Goal: Communication & Community: Answer question/provide support

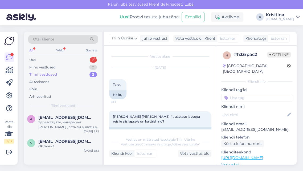
click at [75, 70] on div "Minu vestlused 0" at bounding box center [63, 67] width 70 height 7
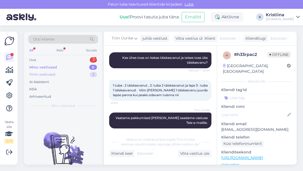
click at [73, 74] on div "Tiimi vestlused 2" at bounding box center [63, 74] width 70 height 7
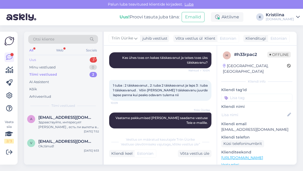
click at [67, 61] on div "Uus 3" at bounding box center [63, 59] width 70 height 7
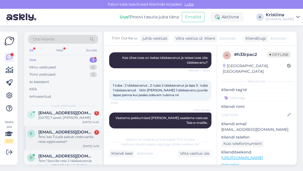
scroll to position [0, 0]
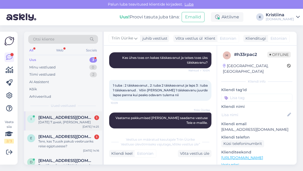
click at [75, 122] on div "[DATE] 7 дней, [PERSON_NAME]" at bounding box center [68, 122] width 61 height 5
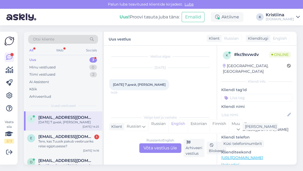
click at [166, 149] on div "Russian to English Võta vestlus üle" at bounding box center [160, 148] width 42 height 10
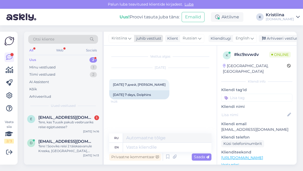
click at [117, 36] on span "Kristiina" at bounding box center [119, 38] width 15 height 6
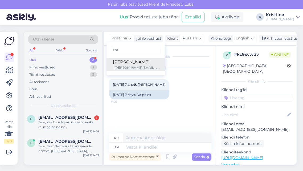
type input "tat"
click at [116, 60] on div "[PERSON_NAME]" at bounding box center [136, 62] width 46 height 6
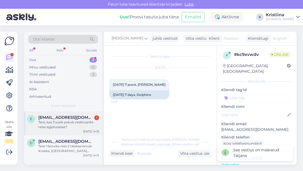
click at [77, 120] on div "Tere, kas Tuusik pakub veebruariks reise egiptusesse?" at bounding box center [68, 125] width 61 height 10
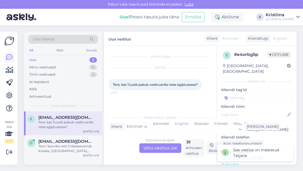
click at [167, 143] on div "Estonian to English Võta vestlus üle" at bounding box center [160, 148] width 42 height 10
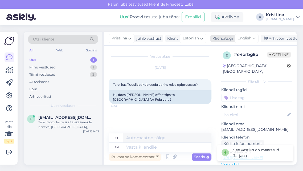
click at [248, 36] on span "English" at bounding box center [245, 38] width 14 height 6
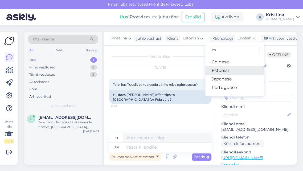
click at [228, 69] on link "Estonian" at bounding box center [234, 70] width 59 height 9
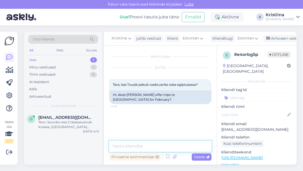
click at [144, 148] on textarea at bounding box center [160, 146] width 102 height 11
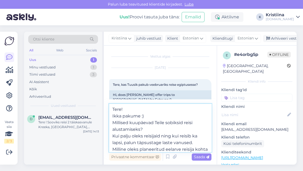
scroll to position [6, 0]
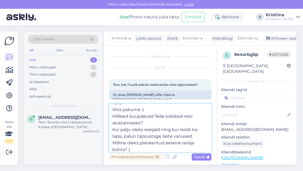
type textarea "Tere! Ikka pakume :) Millised kuupäevad Teile sobiksid reisi alustamiseks? Kui …"
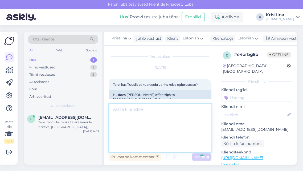
scroll to position [16, 0]
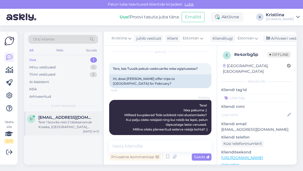
click at [76, 123] on div "Tere ! Sooviks reisi 2 täiskasvanule Kreeka, [GEOGRAPHIC_DATA], [GEOGRAPHIC_DAT…" at bounding box center [68, 125] width 61 height 10
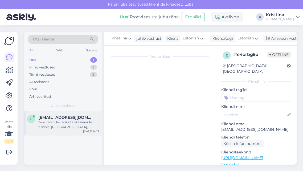
scroll to position [3, 0]
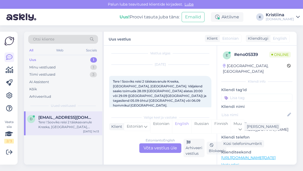
click at [159, 146] on div "Estonian to English Võta vestlus üle" at bounding box center [160, 148] width 42 height 10
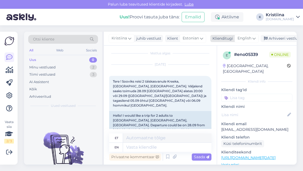
click at [247, 36] on span "English" at bounding box center [245, 38] width 14 height 6
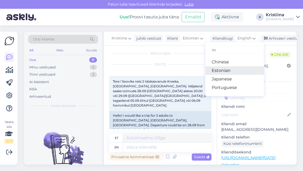
click at [230, 70] on link "Estonian" at bounding box center [234, 70] width 59 height 9
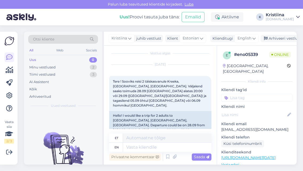
scroll to position [3, 0]
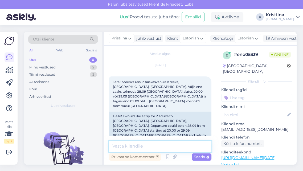
click at [139, 148] on textarea at bounding box center [160, 146] width 102 height 11
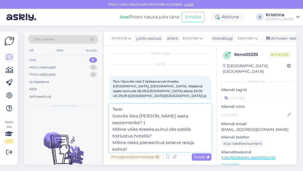
type textarea "Tere! Soovite ikka [PERSON_NAME] aasta septembriks? :) Milline võiks Kreeka puh…"
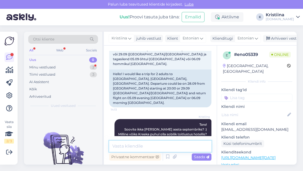
scroll to position [77, 0]
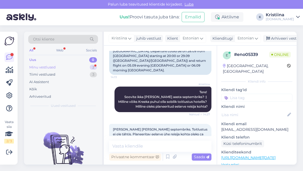
click at [77, 64] on div "Minu vestlused 2" at bounding box center [63, 67] width 70 height 7
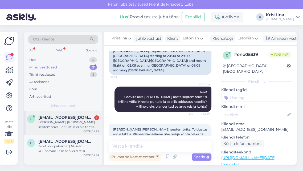
click at [68, 127] on div "[PERSON_NAME] [PERSON_NAME] septembriks. Toitlustus ei ole tähtis. Planeeritav …" at bounding box center [68, 125] width 61 height 10
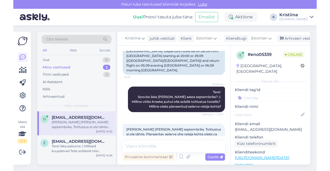
scroll to position [18, 0]
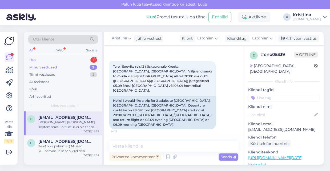
click at [72, 61] on div "Uus 1" at bounding box center [63, 59] width 70 height 7
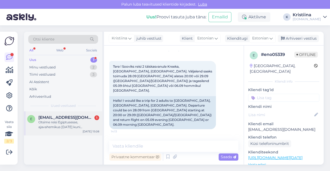
click at [71, 119] on span "[EMAIL_ADDRESS][DOMAIN_NAME]" at bounding box center [65, 117] width 55 height 5
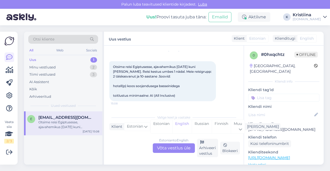
scroll to position [11, 0]
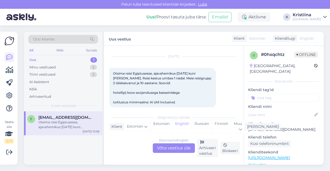
click at [177, 150] on div "Estonian to English Võta vestlus üle" at bounding box center [174, 148] width 42 height 10
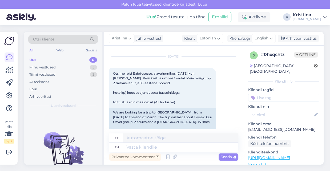
drag, startPoint x: 272, startPoint y: 39, endPoint x: 270, endPoint y: 44, distance: 5.2
click at [272, 39] on icon at bounding box center [270, 38] width 3 height 6
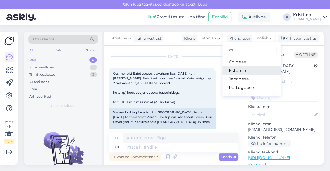
click at [253, 67] on link "Estonian" at bounding box center [251, 70] width 59 height 9
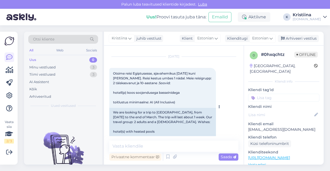
scroll to position [27, 0]
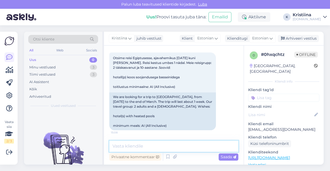
click at [149, 149] on textarea at bounding box center [173, 146] width 129 height 11
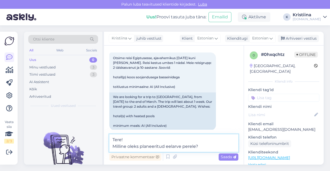
type textarea "Tere! Milline oleks planeeritud eelarve perele?"
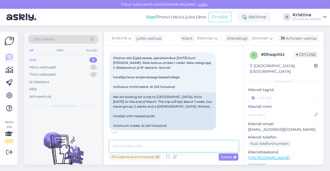
scroll to position [54, 0]
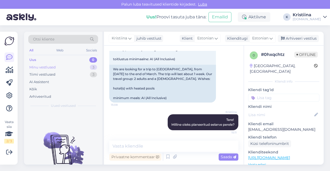
click at [51, 67] on div "Minu vestlused" at bounding box center [42, 67] width 26 height 5
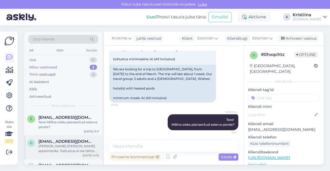
click at [66, 147] on div "[PERSON_NAME] [PERSON_NAME] septembriks. Toitlustus ei ole tähtis. Planeeritav …" at bounding box center [68, 149] width 61 height 10
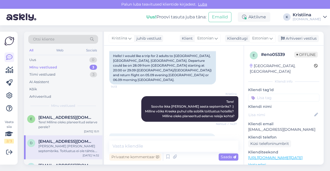
scroll to position [33, 0]
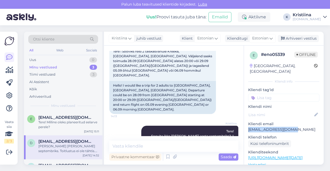
drag, startPoint x: 288, startPoint y: 125, endPoint x: 247, endPoint y: 126, distance: 40.8
click at [247, 126] on div "e # eno05339 Offline [GEOGRAPHIC_DATA], [GEOGRAPHIC_DATA] Kliendi info Kliendi …" at bounding box center [284, 158] width 80 height 225
copy p "[EMAIL_ADDRESS][DOMAIN_NAME]"
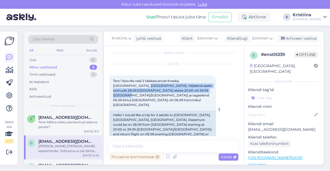
drag, startPoint x: 116, startPoint y: 85, endPoint x: 180, endPoint y: 89, distance: 63.8
click at [179, 89] on span "Tere ! Sooviks reisi 2 täiskasvanule Kreeka, [GEOGRAPHIC_DATA], [GEOGRAPHIC_DAT…" at bounding box center [163, 93] width 100 height 28
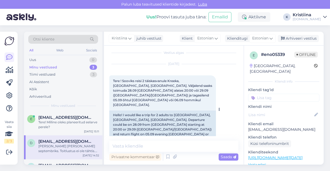
click at [181, 89] on span "Tere ! Sooviks reisi 2 täiskasvanule Kreeka, [GEOGRAPHIC_DATA], [GEOGRAPHIC_DAT…" at bounding box center [163, 93] width 100 height 28
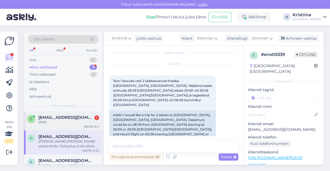
click at [66, 126] on div "E [EMAIL_ADDRESS][DOMAIN_NAME] 1 [DATE] 15:11" at bounding box center [63, 120] width 78 height 19
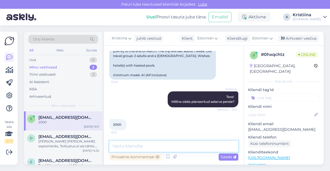
click at [152, 144] on textarea at bounding box center [173, 146] width 129 height 11
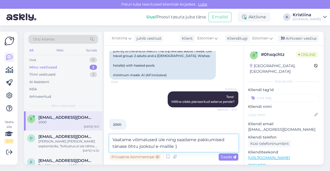
type textarea "Vaatame võimalused üle ning saadame pakkumised tänase õhtu jooksul e-mailile :)"
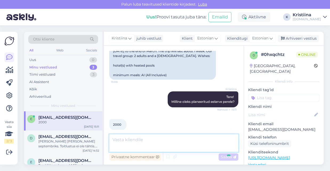
scroll to position [105, 0]
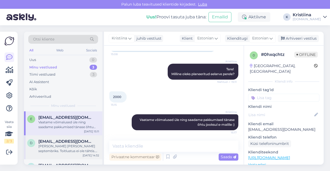
click at [69, 144] on div "[PERSON_NAME] [PERSON_NAME] septembriks. Toitlustus ei ole tähtis. Planeeritav …" at bounding box center [68, 149] width 61 height 10
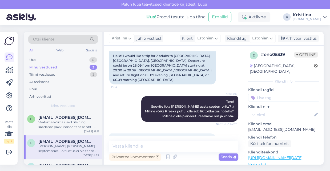
scroll to position [33, 0]
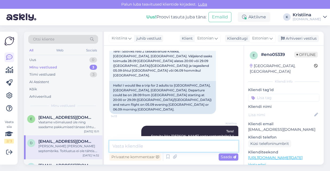
click at [136, 145] on textarea at bounding box center [173, 146] width 129 height 11
type textarea "Pakkumised on edastatud Teile e-mailile :)"
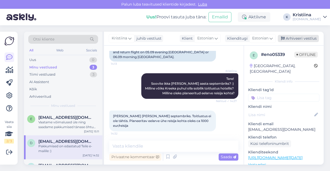
click at [293, 40] on div "Arhiveeri vestlus" at bounding box center [298, 38] width 41 height 7
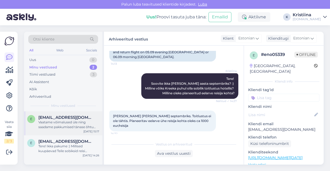
click at [68, 124] on div "Vaatame võimalused üle ning saadame pakkumised tänase õhtu jooksul e-mailile :)" at bounding box center [68, 125] width 61 height 10
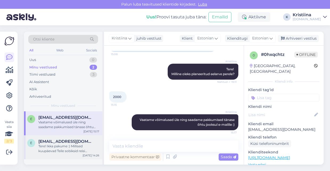
click at [76, 147] on div "Tere! Ikka pakume :) Millised kuupäevad Teile sobiksid reisi alustamiseks? Kui …" at bounding box center [68, 149] width 61 height 10
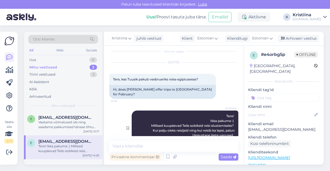
scroll to position [0, 0]
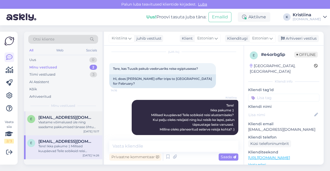
click at [58, 124] on div "Vaatame võimalused üle ning saadame pakkumised tänase õhtu jooksul e-mailile :)" at bounding box center [68, 125] width 61 height 10
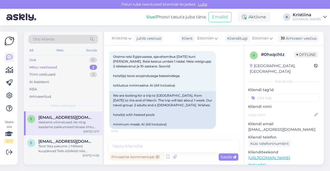
scroll to position [16, 0]
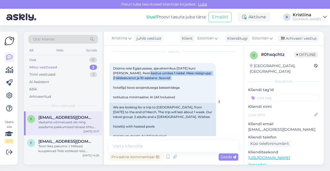
drag, startPoint x: 137, startPoint y: 74, endPoint x: 182, endPoint y: 78, distance: 44.9
click at [182, 78] on div "Otsime reisi Egiptusesse, ajavahemikus [DATE] kuni [PERSON_NAME]. Reisi kestus …" at bounding box center [162, 83] width 107 height 40
click at [183, 78] on div "Otsime reisi Egiptusesse, ajavahemikus [DATE] kuni [PERSON_NAME]. Reisi kestus …" at bounding box center [162, 83] width 107 height 40
drag, startPoint x: 185, startPoint y: 77, endPoint x: 117, endPoint y: 73, distance: 68.3
click at [117, 73] on div "Otsime reisi Egiptusesse, ajavahemikus [DATE] kuni [PERSON_NAME]. Reisi kestus …" at bounding box center [162, 83] width 107 height 40
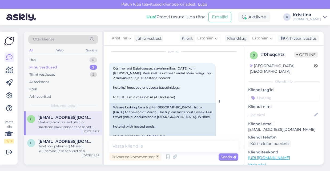
click at [138, 89] on span "Otsime reisi Egiptusesse, ajavahemikus [DATE] kuni [PERSON_NAME]. Reisi kestus …" at bounding box center [162, 82] width 99 height 33
drag, startPoint x: 127, startPoint y: 87, endPoint x: 173, endPoint y: 91, distance: 46.5
click at [173, 91] on div "Otsime reisi Egiptusesse, ajavahemikus [DATE] kuni [PERSON_NAME]. Reisi kestus …" at bounding box center [162, 83] width 107 height 40
drag, startPoint x: 188, startPoint y: 99, endPoint x: 113, endPoint y: 81, distance: 77.3
click at [112, 81] on div "Otsime reisi Egiptusesse, ajavahemikus [DATE] kuni [PERSON_NAME]. Reisi kestus …" at bounding box center [162, 83] width 107 height 40
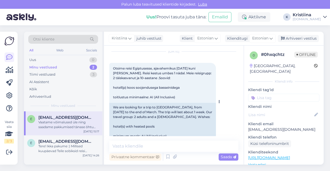
click at [132, 83] on div "Otsime reisi Egiptusesse, ajavahemikus [DATE] kuni [PERSON_NAME]. Reisi kestus …" at bounding box center [162, 83] width 107 height 40
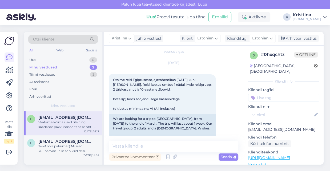
scroll to position [0, 0]
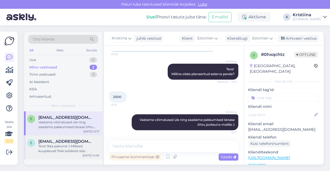
click at [71, 152] on div "Tere! Ikka pakume :) Millised kuupäevad Teile sobiksid reisi alustamiseks? Kui …" at bounding box center [68, 149] width 61 height 10
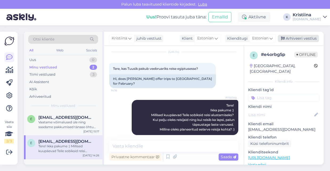
click at [303, 41] on div "Arhiveeri vestlus" at bounding box center [298, 38] width 41 height 7
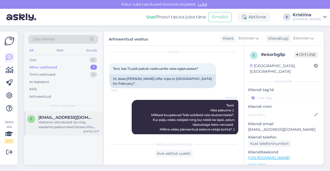
click at [58, 128] on div "Vaatame võimalused üle ning saadame pakkumised tänase õhtu jooksul e-mailile :)" at bounding box center [68, 125] width 61 height 10
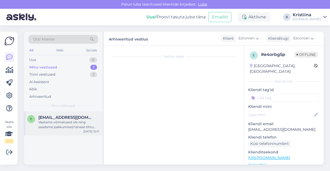
scroll to position [105, 0]
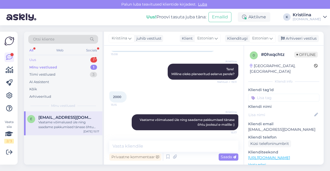
click at [60, 59] on div "Uus 1" at bounding box center [63, 59] width 70 height 7
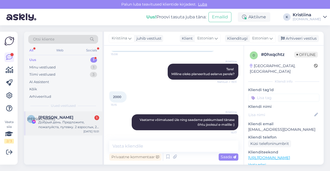
click at [55, 120] on div "Добрый день. Предложите, пожалуйста, путевку. 2 взрослых, 2 ребенка 3 и 11 лет,…" at bounding box center [68, 125] width 61 height 10
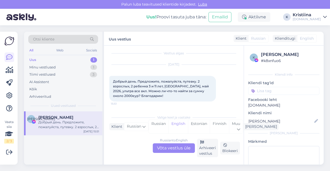
click at [179, 148] on div "Russian to English Võta vestlus üle" at bounding box center [174, 148] width 42 height 10
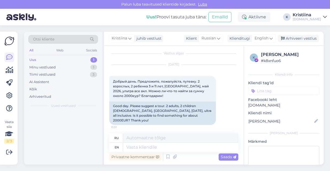
scroll to position [0, 0]
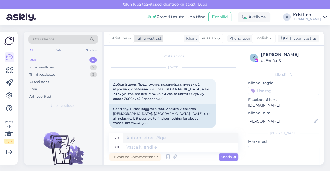
click at [124, 39] on span "Kristiina" at bounding box center [119, 38] width 15 height 6
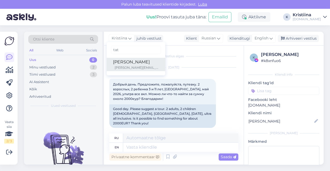
type input "tat"
click at [128, 62] on div "[PERSON_NAME]" at bounding box center [136, 62] width 46 height 6
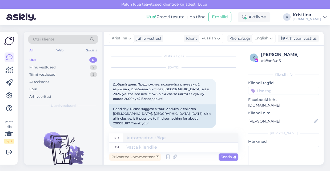
scroll to position [0, 0]
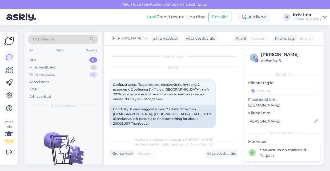
click at [74, 73] on div "Tiimi vestlused 4" at bounding box center [63, 74] width 70 height 7
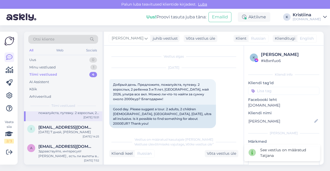
scroll to position [32, 0]
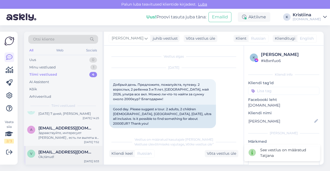
click at [77, 150] on span "[EMAIL_ADDRESS][DOMAIN_NAME]" at bounding box center [65, 152] width 55 height 5
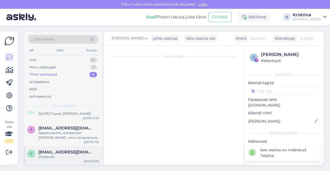
scroll to position [31, 0]
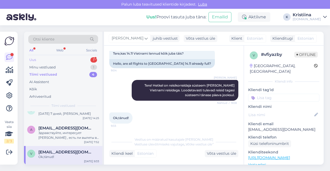
click at [58, 60] on div "Uus 1" at bounding box center [63, 59] width 70 height 7
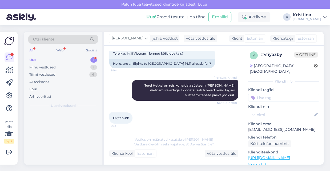
scroll to position [0, 0]
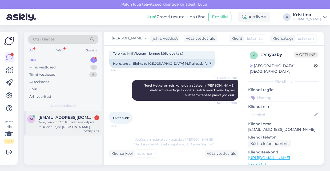
click at [61, 124] on div "Tere, mis on 13.11 Phuketisse väljuva reisi lennuajad [PERSON_NAME] tulles?" at bounding box center [68, 125] width 61 height 10
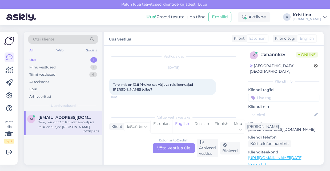
click at [176, 148] on div "Estonian to English Võta vestlus üle" at bounding box center [174, 148] width 42 height 10
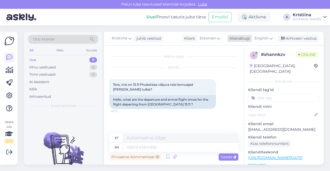
click at [272, 39] on icon at bounding box center [270, 38] width 3 height 6
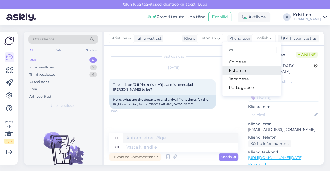
click at [245, 70] on link "Estonian" at bounding box center [251, 70] width 59 height 9
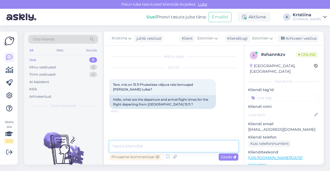
click at [143, 146] on textarea at bounding box center [173, 146] width 129 height 11
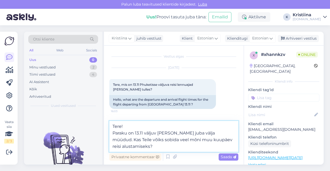
type textarea "Tere! Paraku on 13.11 väljuv [PERSON_NAME] juba välja müüdud. Kas Teile võiks s…"
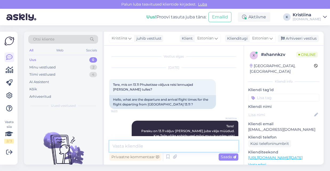
scroll to position [11, 0]
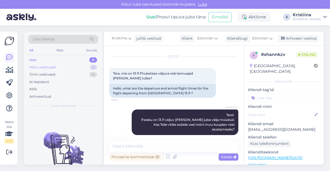
click at [60, 68] on div "Minu vestlused 2" at bounding box center [63, 67] width 70 height 7
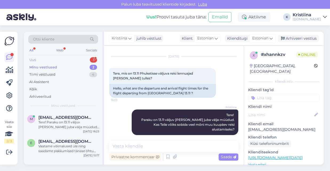
click at [69, 62] on div "Uus 3" at bounding box center [63, 59] width 70 height 7
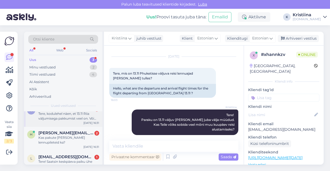
scroll to position [13, 0]
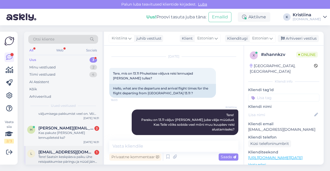
click at [71, 150] on span "[EMAIL_ADDRESS][DOMAIN_NAME]" at bounding box center [65, 152] width 55 height 5
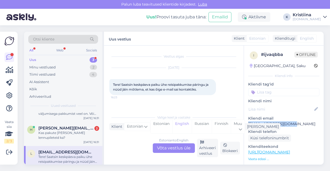
drag, startPoint x: 290, startPoint y: 125, endPoint x: 248, endPoint y: 123, distance: 42.4
click at [248, 123] on p "[EMAIL_ADDRESS][DOMAIN_NAME]" at bounding box center [283, 124] width 71 height 6
copy p "[EMAIL_ADDRESS][DOMAIN_NAME]"
click at [182, 146] on div "Estonian to English Võta vestlus üle" at bounding box center [174, 148] width 42 height 10
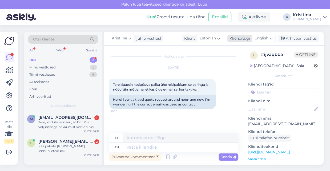
click at [267, 40] on span "English" at bounding box center [261, 38] width 14 height 6
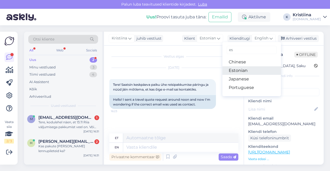
click at [245, 73] on link "Estonian" at bounding box center [251, 70] width 59 height 9
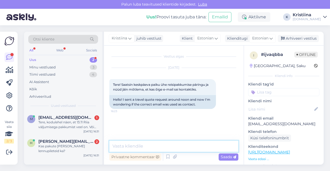
click at [160, 142] on textarea at bounding box center [173, 146] width 129 height 11
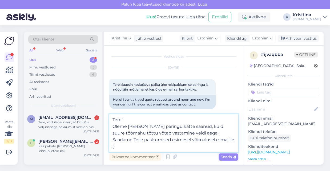
type textarea "Tere! Oleme [PERSON_NAME] päringu kätte saanud, kuid suure töömahu tõttu võtab …"
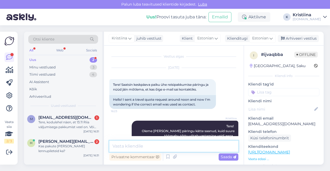
scroll to position [16, 0]
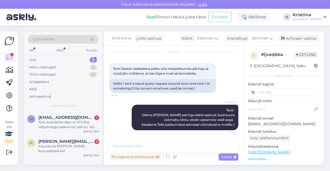
click at [57, 61] on div "Uus 2" at bounding box center [63, 59] width 70 height 7
click at [56, 141] on span "[PERSON_NAME][EMAIL_ADDRESS][DOMAIN_NAME]" at bounding box center [65, 141] width 55 height 5
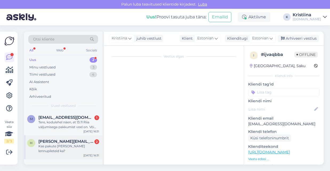
scroll to position [12, 0]
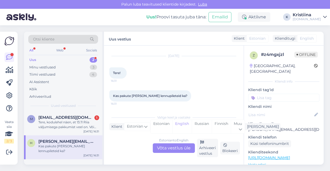
click at [165, 149] on div "Estonian to English Võta vestlus üle" at bounding box center [174, 148] width 42 height 10
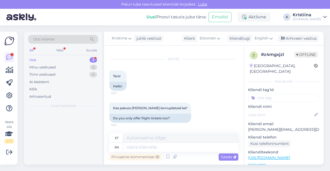
scroll to position [8, 0]
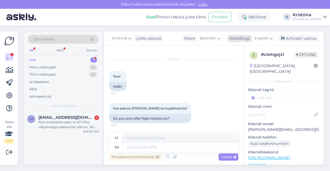
click at [269, 38] on div "English" at bounding box center [263, 38] width 24 height 9
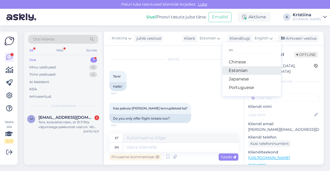
click at [253, 72] on link "Estonian" at bounding box center [251, 70] width 59 height 9
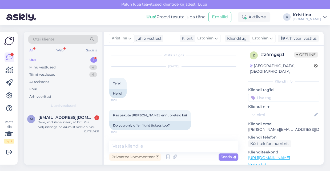
scroll to position [1, 0]
click at [151, 147] on textarea at bounding box center [173, 146] width 129 height 11
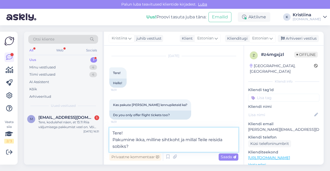
type textarea "Tere! Pakumine ikka, milline sihtkoht ja millal Teile reisida sobiks?"
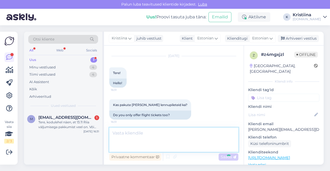
scroll to position [29, 0]
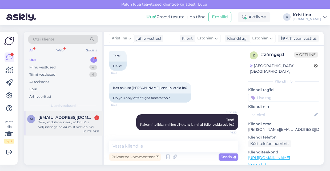
click at [73, 127] on div "Tere, kodulehel näen, et 13.11 Riia väljumisega pakkumist veel on. Või ongi [GE…" at bounding box center [68, 125] width 61 height 10
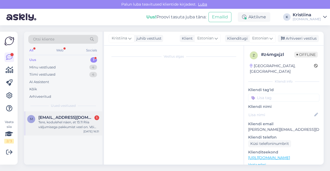
scroll to position [0, 0]
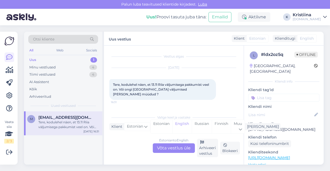
click at [176, 147] on div "Estonian to English Võta vestlus üle" at bounding box center [174, 148] width 42 height 10
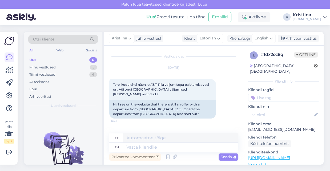
drag, startPoint x: 266, startPoint y: 39, endPoint x: 267, endPoint y: 44, distance: 4.3
click at [266, 39] on span "English" at bounding box center [261, 38] width 14 height 6
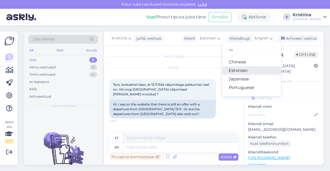
click at [253, 67] on link "Estonian" at bounding box center [251, 70] width 59 height 9
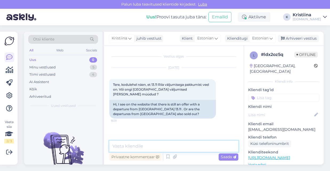
click at [132, 149] on textarea at bounding box center [173, 146] width 129 height 11
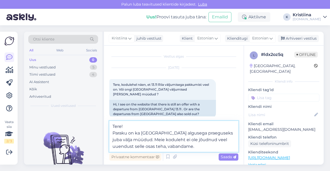
type textarea "Tere! Paraku on ka [GEOGRAPHIC_DATA] algusega praeguseks juba välja müüdud. Mei…"
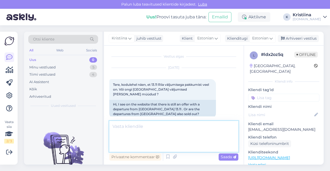
scroll to position [21, 0]
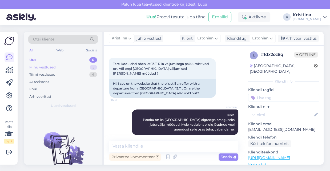
click at [80, 68] on div "Minu vestlused 5" at bounding box center [63, 67] width 70 height 7
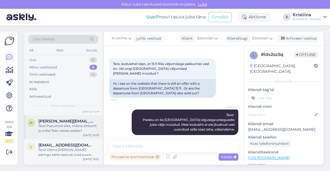
scroll to position [30, 0]
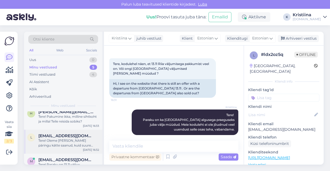
click at [70, 143] on div "Tere! Oleme [PERSON_NAME] päringu kätte saanud, kuid suure töömahu tõttu võtab …" at bounding box center [68, 143] width 61 height 10
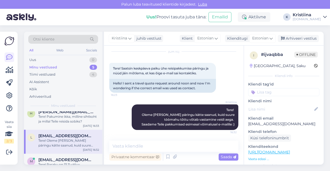
scroll to position [16, 0]
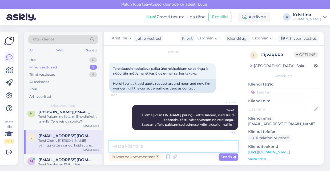
click at [181, 147] on textarea at bounding box center [173, 146] width 129 height 11
click at [303, 38] on div "Arhiveeri vestlus" at bounding box center [298, 38] width 41 height 7
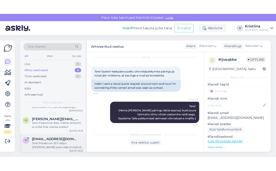
scroll to position [0, 0]
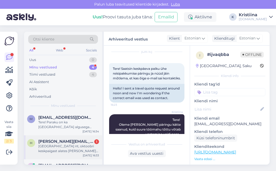
click at [71, 147] on div "[GEOGRAPHIC_DATA] nt, oktoobri keskpaigast alates [PERSON_NAME] aega. Võivad ka…" at bounding box center [68, 149] width 61 height 10
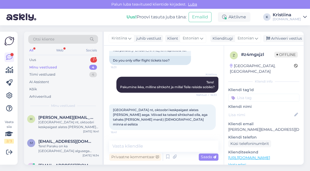
scroll to position [66, 0]
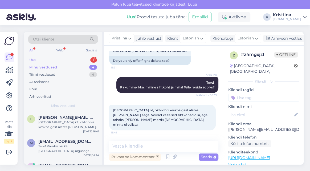
click at [69, 60] on div "Uus 1" at bounding box center [63, 59] width 70 height 7
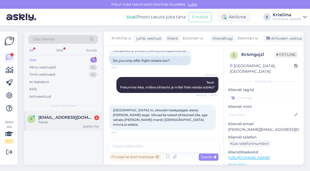
click at [59, 117] on span "[EMAIL_ADDRESS][DOMAIN_NAME]" at bounding box center [65, 117] width 55 height 5
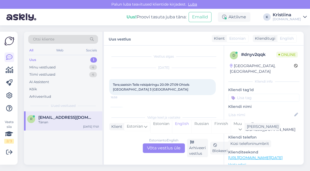
scroll to position [17, 0]
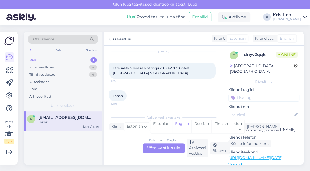
click at [172, 147] on div "Estonian to English Võta vestlus üle" at bounding box center [164, 148] width 42 height 10
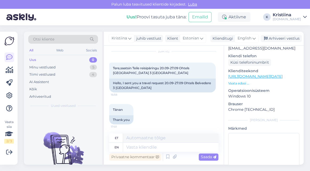
scroll to position [99, 0]
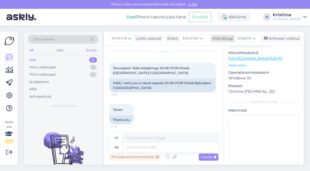
click at [248, 40] on span "English" at bounding box center [245, 38] width 14 height 6
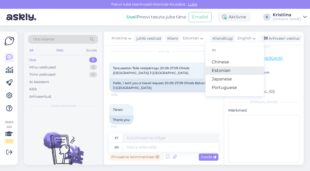
click at [226, 70] on link "Estonian" at bounding box center [234, 70] width 59 height 9
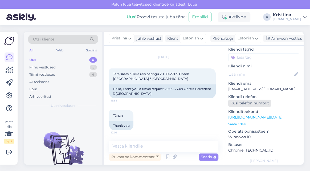
scroll to position [70, 0]
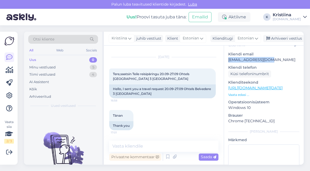
drag, startPoint x: 270, startPoint y: 54, endPoint x: 227, endPoint y: 54, distance: 42.3
click at [227, 54] on div "d # dnyv2qqk Online [GEOGRAPHIC_DATA], [GEOGRAPHIC_DATA] Kliendi info Kliendi t…" at bounding box center [264, 88] width 80 height 225
copy p "[EMAIL_ADDRESS][DOMAIN_NAME]"
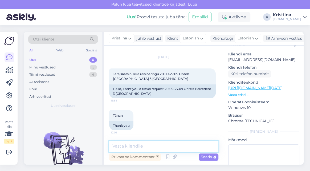
click at [128, 146] on textarea at bounding box center [163, 146] width 109 height 11
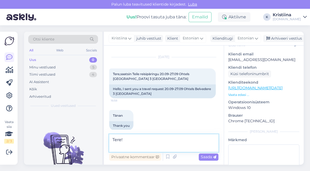
scroll to position [17, 0]
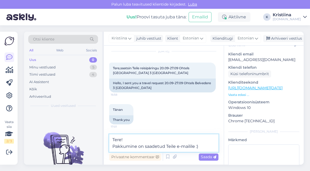
type textarea "Tere! Pakkumine on saadetud Teile e-mailile :)"
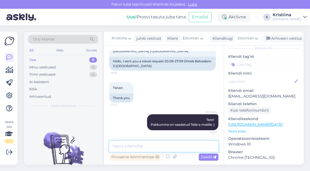
scroll to position [0, 0]
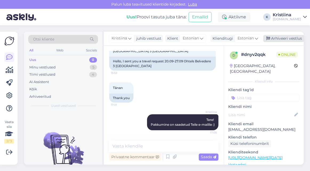
click at [286, 40] on div "Arhiveeri vestlus" at bounding box center [283, 38] width 41 height 7
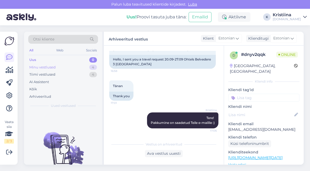
click at [69, 65] on div "Minu vestlused 4" at bounding box center [63, 67] width 70 height 7
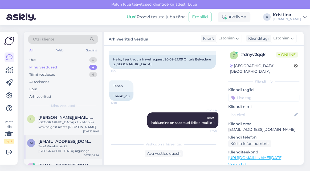
click at [76, 147] on div "Tere! Paraku on ka [GEOGRAPHIC_DATA] algusega praeguseks juba välja müüdud. Mei…" at bounding box center [68, 149] width 61 height 10
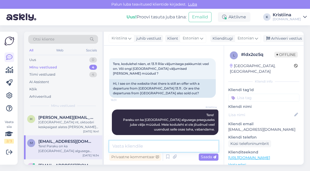
click at [158, 146] on textarea at bounding box center [163, 146] width 109 height 11
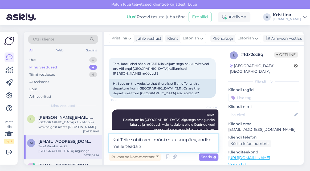
type textarea "Kui Teile sobib veel mõni muu kuupäev, andke meile teada :)"
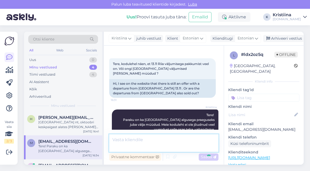
scroll to position [48, 0]
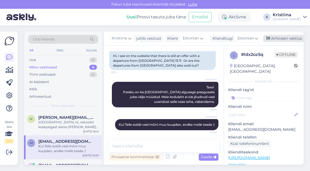
click at [291, 36] on div "Arhiveeri vestlus" at bounding box center [283, 38] width 41 height 7
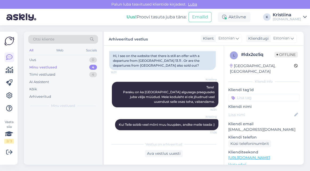
scroll to position [50, 0]
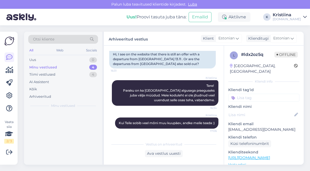
click at [63, 68] on div "Minu vestlused 4" at bounding box center [63, 67] width 70 height 7
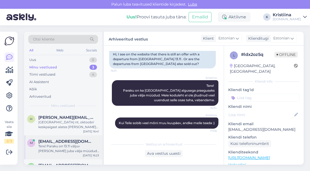
scroll to position [18, 0]
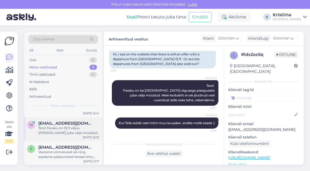
click at [64, 128] on div "Tere! Paraku on 13.11 väljuv [PERSON_NAME] juba välja müüdud. Kas Teile võiks s…" at bounding box center [68, 131] width 61 height 10
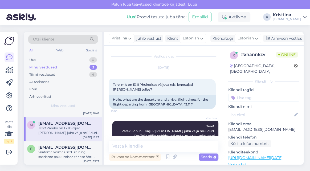
scroll to position [11, 0]
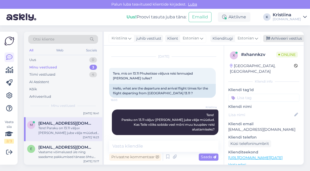
click at [279, 37] on div "Arhiveeri vestlus" at bounding box center [283, 38] width 41 height 7
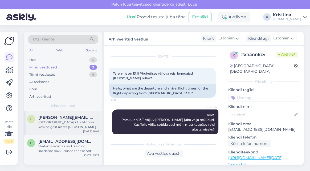
click at [56, 126] on div "[GEOGRAPHIC_DATA] nt, oktoobri keskpaigast alates [PERSON_NAME] aega. Võivad ka…" at bounding box center [68, 125] width 61 height 10
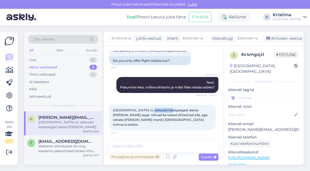
drag, startPoint x: 146, startPoint y: 116, endPoint x: 174, endPoint y: 117, distance: 27.2
click at [173, 117] on span "[GEOGRAPHIC_DATA] nt, oktoobri keskpaigast alates [PERSON_NAME] aega. Võivad ka…" at bounding box center [160, 117] width 95 height 18
click at [174, 117] on span "[GEOGRAPHIC_DATA] nt, oktoobri keskpaigast alates [PERSON_NAME] aega. Võivad ka…" at bounding box center [160, 117] width 95 height 18
drag, startPoint x: 133, startPoint y: 120, endPoint x: 176, endPoint y: 120, distance: 42.6
click at [176, 120] on span "[GEOGRAPHIC_DATA] nt, oktoobri keskpaigast alates [PERSON_NAME] aega. Võivad ka…" at bounding box center [160, 117] width 95 height 18
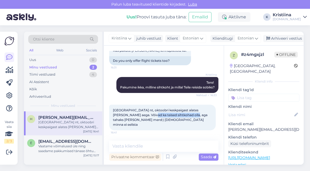
click at [176, 120] on span "[GEOGRAPHIC_DATA] nt, oktoobri keskpaigast alates [PERSON_NAME] aega. Võivad ka…" at bounding box center [160, 117] width 95 height 18
click at [74, 145] on div "Vaatame võimalused üle ning saadame pakkumised tänase õhtu jooksul e-mailile :)" at bounding box center [68, 149] width 61 height 10
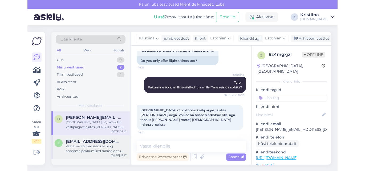
scroll to position [105, 0]
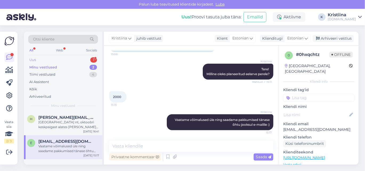
click at [74, 58] on div "Uus 1" at bounding box center [63, 59] width 70 height 7
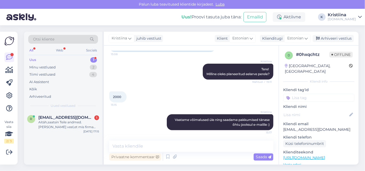
click at [63, 120] on div "Aitäh,saatsin Teile andmed.[PERSON_NAME] veel,et mis firma lendab ja kas chek i…" at bounding box center [68, 125] width 61 height 10
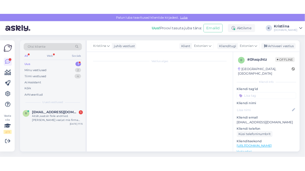
scroll to position [89, 0]
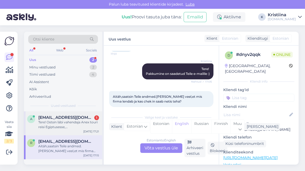
click at [79, 126] on div "Tere! Ostsin läbi vahendaja Anex touri reisi Egiptusesse, [GEOGRAPHIC_DATA] [DA…" at bounding box center [68, 125] width 61 height 10
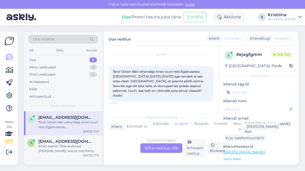
scroll to position [8, 0]
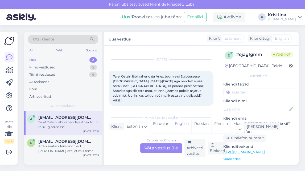
click at [173, 151] on div "Estonian to English Võta vestlus üle" at bounding box center [161, 148] width 42 height 10
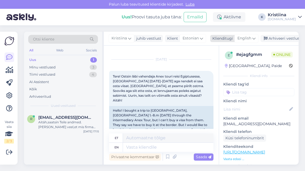
click at [250, 39] on span "English" at bounding box center [245, 38] width 14 height 6
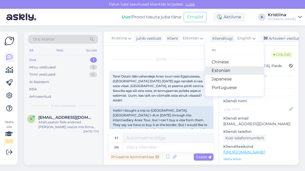
click at [236, 68] on link "Estonian" at bounding box center [234, 70] width 59 height 9
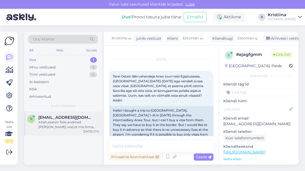
click at [57, 117] on span "[EMAIL_ADDRESS][DOMAIN_NAME]" at bounding box center [65, 117] width 55 height 5
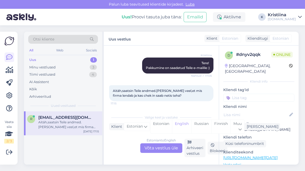
click at [162, 151] on div "Estonian to English Võta vestlus üle" at bounding box center [161, 148] width 42 height 10
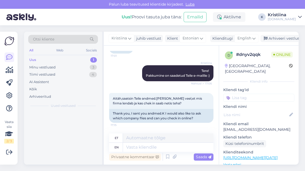
scroll to position [87, 0]
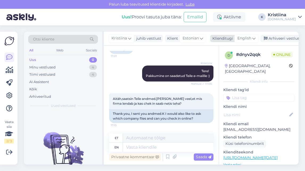
click at [244, 38] on span "English" at bounding box center [245, 38] width 14 height 6
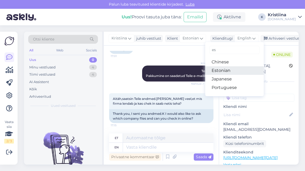
click at [231, 68] on link "Estonian" at bounding box center [234, 70] width 59 height 9
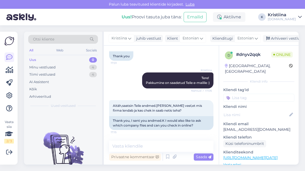
scroll to position [80, 0]
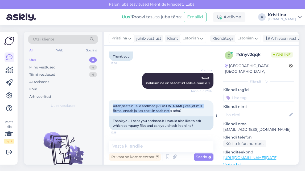
drag, startPoint x: 180, startPoint y: 111, endPoint x: 111, endPoint y: 106, distance: 69.4
click at [111, 106] on div "Aitäh,saatsin Teile andmed.[PERSON_NAME] veel,et mis firma lendab ja kas chek i…" at bounding box center [161, 108] width 104 height 16
copy span "Aitäh,saatsin Teile andmed.[PERSON_NAME] veel,et mis firma lendab ja kas chek i…"
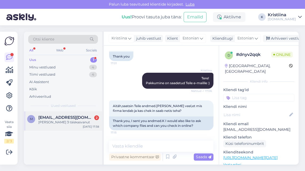
click at [68, 127] on div "m [PERSON_NAME][EMAIL_ADDRESS][DOMAIN_NAME] 2 [PERSON_NAME] 3 täiskasvanut [DAT…" at bounding box center [63, 120] width 78 height 19
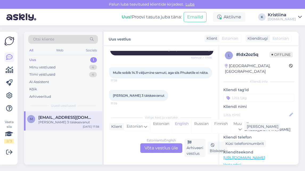
click at [152, 146] on div "Estonian to English Võta vestlus üle" at bounding box center [161, 148] width 42 height 10
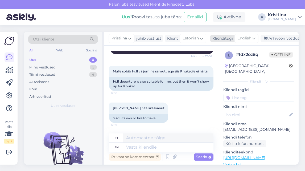
click at [246, 40] on span "English" at bounding box center [245, 38] width 14 height 6
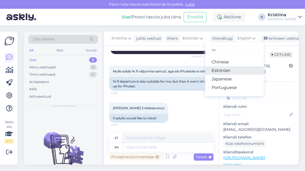
click at [236, 70] on link "Estonian" at bounding box center [234, 70] width 59 height 9
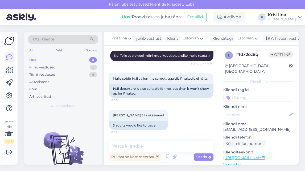
scroll to position [122, 0]
click at [78, 67] on div "Minu vestlused 5" at bounding box center [63, 67] width 70 height 7
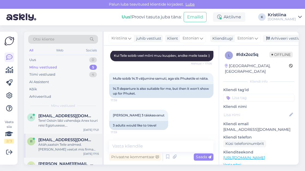
scroll to position [30, 0]
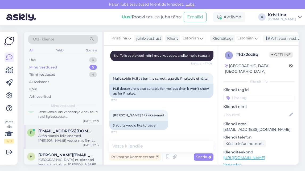
click at [70, 138] on div "Aitäh,saatsin Teile andmed.[PERSON_NAME] veel,et mis firma lendab ja kas chek i…" at bounding box center [68, 138] width 61 height 10
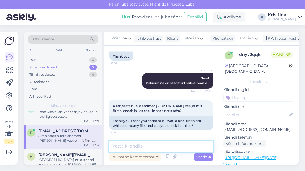
click at [151, 149] on textarea at bounding box center [161, 146] width 104 height 11
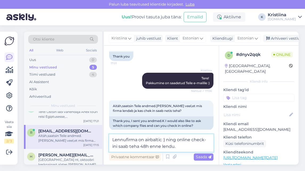
type textarea "Lennufirma on airbaltic :) ning online check-ini saab teha 48h enne lendu."
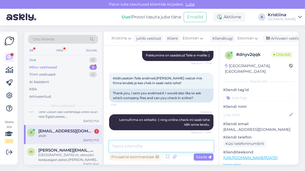
scroll to position [130, 0]
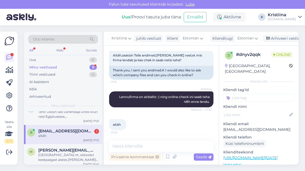
click at [73, 135] on div "aitäh" at bounding box center [68, 135] width 61 height 5
click at [278, 39] on div "Arhiveeri vestlus" at bounding box center [283, 38] width 41 height 7
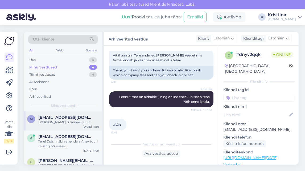
click at [63, 125] on div "m [PERSON_NAME][EMAIL_ADDRESS][DOMAIN_NAME] [PERSON_NAME] 3 täiskasvanut [DATE]…" at bounding box center [63, 120] width 78 height 19
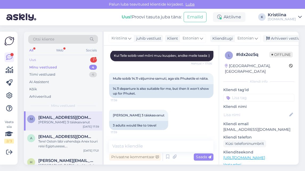
click at [71, 60] on div "Uus 1" at bounding box center [63, 59] width 70 height 7
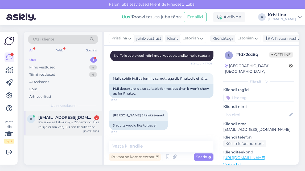
click at [59, 117] on span "[EMAIL_ADDRESS][DOMAIN_NAME]" at bounding box center [65, 117] width 55 height 5
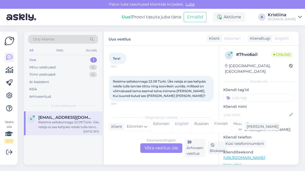
click at [164, 149] on div "Estonian to English Võta vestlus üle" at bounding box center [161, 148] width 42 height 10
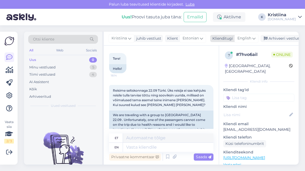
click at [254, 38] on icon at bounding box center [253, 38] width 3 height 6
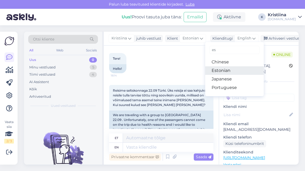
click at [236, 67] on link "Estonian" at bounding box center [234, 70] width 59 height 9
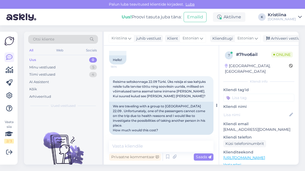
scroll to position [39, 0]
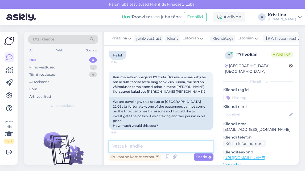
click at [145, 146] on textarea at bounding box center [161, 146] width 104 height 11
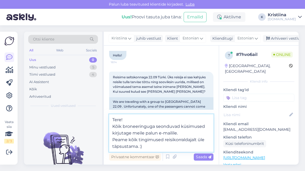
click at [181, 133] on textarea "Tere! Kõik broneeringuga seonduvad küsimused kirjutage meile palun e-mailile. P…" at bounding box center [161, 133] width 104 height 38
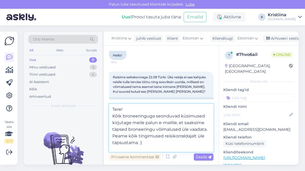
type textarea "Tere! Kõik broneeringuga seonduvad küsimused kirjutage meile palun e-mailile, e…"
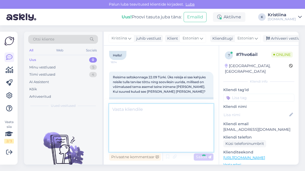
scroll to position [86, 0]
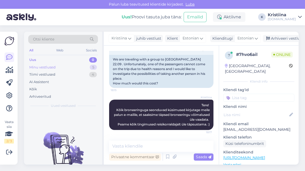
click at [74, 68] on div "Minu vestlused 5" at bounding box center [63, 67] width 70 height 7
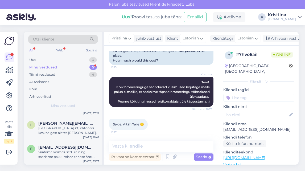
scroll to position [0, 0]
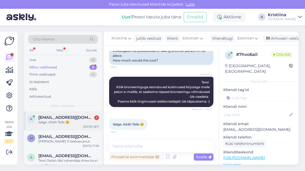
click at [67, 118] on span "[EMAIL_ADDRESS][DOMAIN_NAME]" at bounding box center [65, 117] width 55 height 5
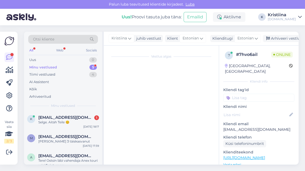
scroll to position [109, 0]
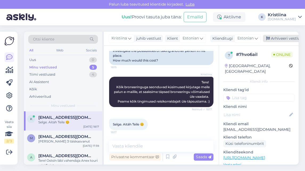
click at [281, 37] on div "Arhiveeri vestlus" at bounding box center [283, 38] width 41 height 7
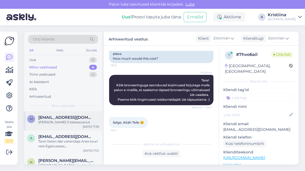
click at [81, 117] on span "[EMAIL_ADDRESS][DOMAIN_NAME]" at bounding box center [65, 117] width 55 height 5
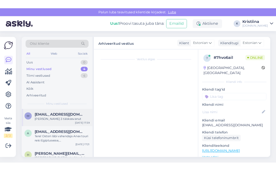
scroll to position [122, 0]
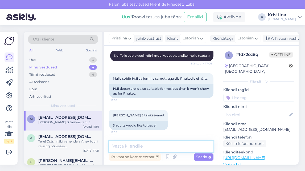
click at [150, 149] on textarea at bounding box center [161, 146] width 104 height 11
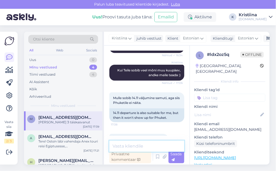
scroll to position [141, 0]
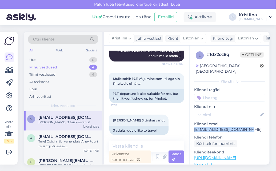
drag, startPoint x: 250, startPoint y: 125, endPoint x: 191, endPoint y: 125, distance: 58.9
click at [191, 125] on div "l # ldx2oz5q Offline [GEOGRAPHIC_DATA], [PERSON_NAME] Kliendi info Kliendi tag'…" at bounding box center [230, 158] width 80 height 225
copy p "[EMAIL_ADDRESS][DOMAIN_NAME]"
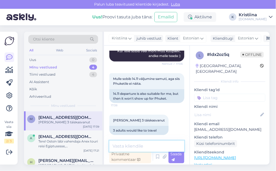
click at [130, 144] on textarea at bounding box center [146, 146] width 75 height 11
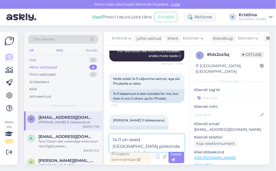
type textarea "14.11 on reisid [GEOGRAPHIC_DATA] piirkonda. Kas see sobiks?"
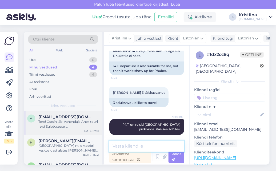
scroll to position [13, 0]
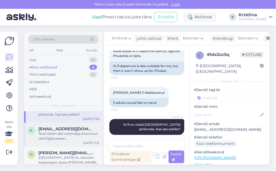
click at [68, 134] on div "Tere! Ostsin läbi vahendaja Anex touri reisi Egiptusesse, [GEOGRAPHIC_DATA] [DA…" at bounding box center [68, 136] width 61 height 10
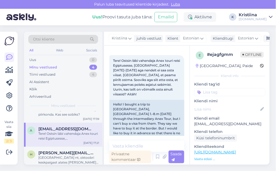
scroll to position [24, 0]
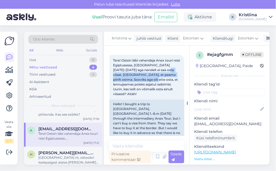
drag, startPoint x: 115, startPoint y: 74, endPoint x: 161, endPoint y: 81, distance: 47.4
click at [161, 80] on div "Tere! Ostsin läbi vahendaja Anex touri reisi Egiptusesse, [GEOGRAPHIC_DATA] [DA…" at bounding box center [146, 77] width 75 height 45
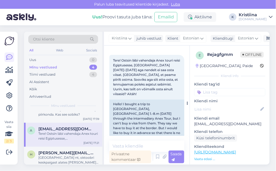
click at [163, 85] on span "Tere! Ostsin läbi vahendaja Anex touri reisi Egiptusesse, [GEOGRAPHIC_DATA] [DA…" at bounding box center [147, 77] width 68 height 38
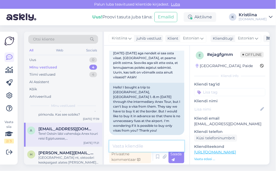
click at [139, 142] on textarea at bounding box center [146, 146] width 75 height 11
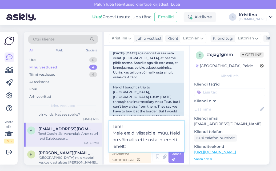
paste textarea "Viisat saab taotleda nii piirilt, [PERSON_NAME] reisi elektroonselt. Pane tähel…"
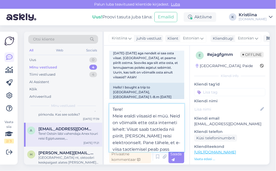
scroll to position [40, 0]
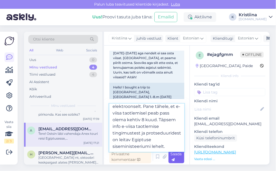
type textarea "Tere! Meie eraldi viisasid ei müü. Neid on võimalik ette osta interneti lehelt:…"
click at [175, 159] on div "Saada" at bounding box center [176, 156] width 16 height 13
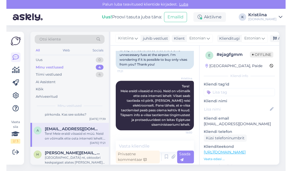
scroll to position [78, 0]
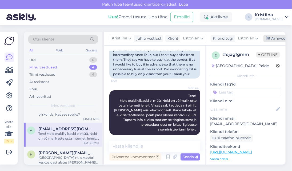
click at [280, 41] on div "Arhiveeri vestlus" at bounding box center [283, 38] width 41 height 7
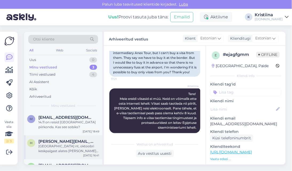
click at [55, 144] on div "[GEOGRAPHIC_DATA] nt, oktoobri keskpaigast alates [PERSON_NAME] aega. Võivad ka…" at bounding box center [68, 149] width 61 height 10
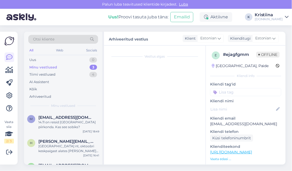
scroll to position [66, 0]
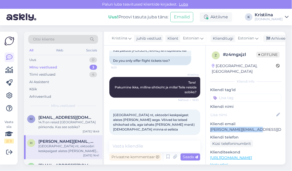
drag, startPoint x: 259, startPoint y: 124, endPoint x: 210, endPoint y: 125, distance: 48.2
click at [210, 127] on p "[PERSON_NAME][EMAIL_ADDRESS][DOMAIN_NAME]" at bounding box center [245, 130] width 71 height 6
copy p "[PERSON_NAME][EMAIL_ADDRESS][DOMAIN_NAME]"
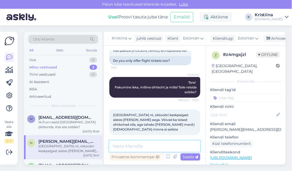
click at [133, 144] on textarea at bounding box center [154, 146] width 91 height 11
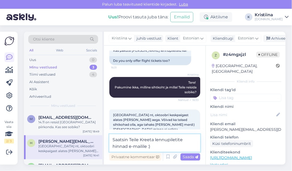
type textarea "Saatsin Teile Kreeta lennupiletite hinnad e-mailile :)"
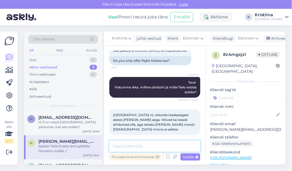
scroll to position [94, 0]
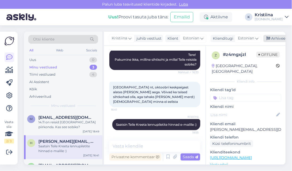
click at [271, 38] on div "Arhiveeri vestlus" at bounding box center [283, 38] width 41 height 7
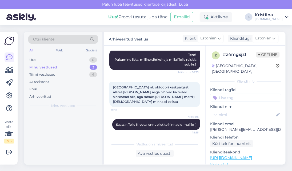
scroll to position [96, 0]
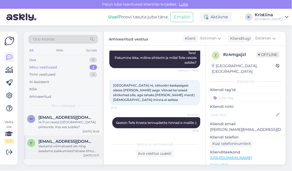
click at [58, 146] on div "Vaatame võimalused üle ning saadame pakkumised tänase õhtu jooksul e-mailile :)" at bounding box center [68, 149] width 61 height 10
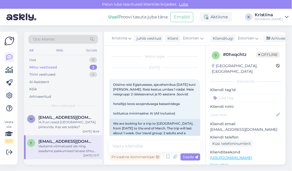
scroll to position [115, 0]
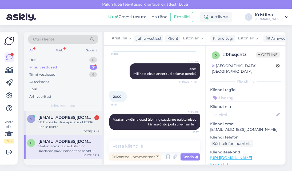
click at [67, 126] on div "Võib sobida. Hinnapiir kuskil 1700€ ühe in kohta." at bounding box center [68, 125] width 61 height 10
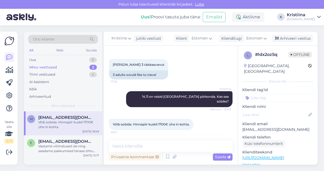
scroll to position [158, 0]
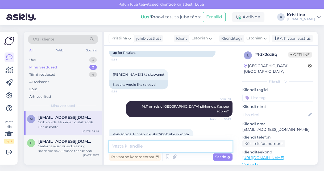
click at [130, 146] on textarea at bounding box center [171, 146] width 124 height 11
type textarea "Pakkumised on edastatud Teile e-mailile :)"
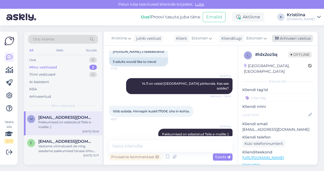
click at [297, 37] on div "Arhiveeri vestlus" at bounding box center [292, 38] width 41 height 7
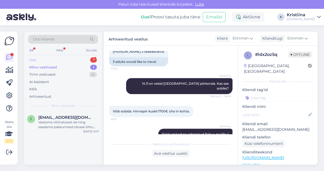
click at [65, 60] on div "Uus 1" at bounding box center [63, 59] width 70 height 7
click at [72, 119] on span "[EMAIL_ADDRESS][DOMAIN_NAME]" at bounding box center [65, 117] width 55 height 5
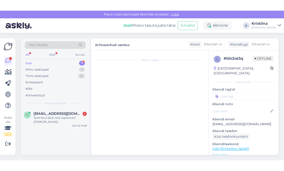
scroll to position [0, 0]
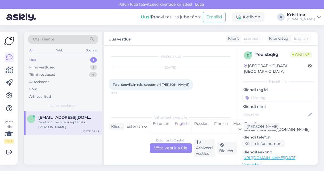
click at [168, 148] on div "Estonian to English Võta vestlus üle" at bounding box center [171, 148] width 42 height 10
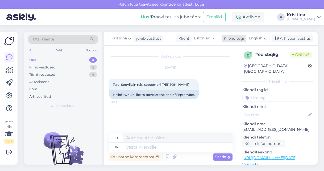
click at [262, 37] on span "English" at bounding box center [256, 38] width 14 height 6
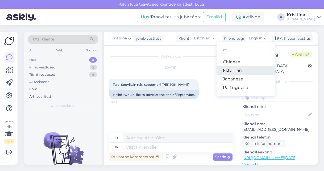
click at [247, 68] on link "Estonian" at bounding box center [246, 70] width 59 height 9
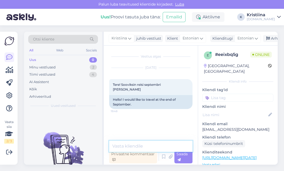
click at [139, 144] on textarea at bounding box center [150, 146] width 83 height 11
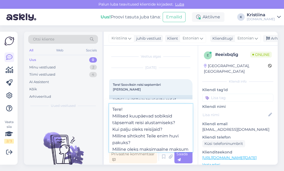
scroll to position [6, 0]
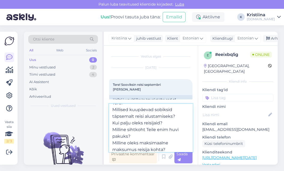
type textarea "Tere! Millised kuupäevad sobiksid täpsemalt reisi alustamiseks? Kui palju oleks…"
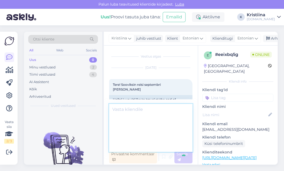
scroll to position [0, 0]
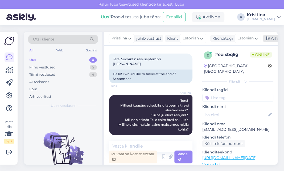
click at [272, 39] on div "Arhiveeri vestlus" at bounding box center [283, 38] width 41 height 7
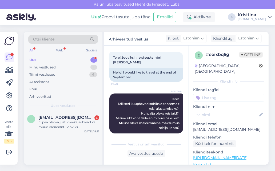
scroll to position [184, 0]
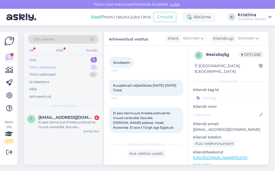
click at [64, 64] on div "Minu vestlused 1" at bounding box center [63, 67] width 70 height 7
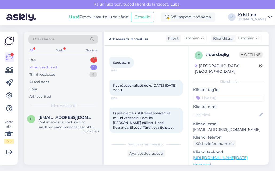
click at [63, 70] on div "Minu vestlused 1" at bounding box center [63, 67] width 70 height 7
click at [62, 68] on div "Minu vestlused 1" at bounding box center [63, 67] width 70 height 7
click at [66, 122] on div "Vaatame võimalused üle ning saadame pakkumised tänase õhtu jooksul e-mailile :)" at bounding box center [68, 125] width 61 height 10
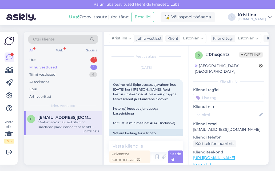
scroll to position [143, 0]
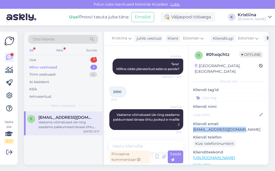
drag, startPoint x: 241, startPoint y: 125, endPoint x: 193, endPoint y: 125, distance: 47.9
click at [193, 127] on p "[EMAIL_ADDRESS][DOMAIN_NAME]" at bounding box center [228, 130] width 71 height 6
copy p "[EMAIL_ADDRESS][DOMAIN_NAME]"
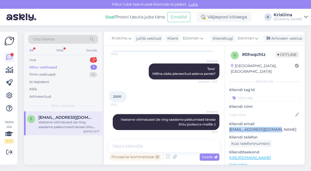
scroll to position [105, 0]
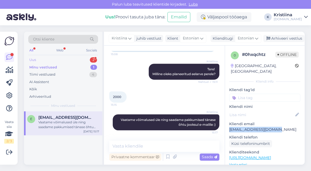
click at [68, 58] on div "Uus 2" at bounding box center [63, 59] width 70 height 7
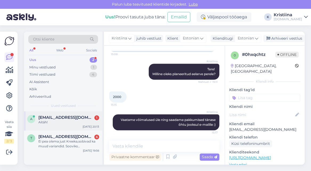
click at [75, 115] on span "[EMAIL_ADDRESS][DOMAIN_NAME]" at bounding box center [65, 117] width 55 height 5
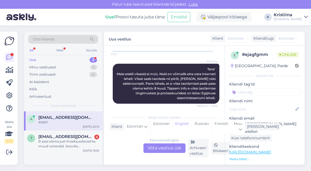
scroll to position [86, 0]
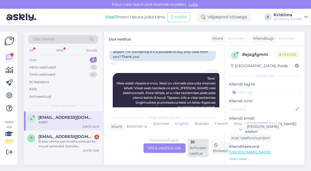
click at [198, 149] on div "Arhiveeri vestlus" at bounding box center [197, 148] width 21 height 18
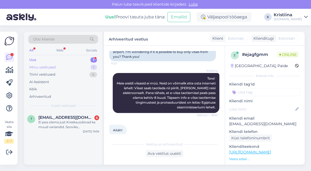
click at [63, 67] on div "Minu vestlused 1" at bounding box center [63, 67] width 70 height 7
drag, startPoint x: 59, startPoint y: 120, endPoint x: 97, endPoint y: 138, distance: 42.2
click at [59, 120] on div "Vaatame võimalused üle ning saadame pakkumised tänase õhtu jooksul e-mailile :)" at bounding box center [68, 125] width 61 height 10
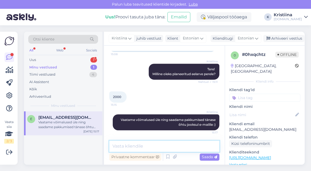
click at [133, 145] on textarea at bounding box center [164, 146] width 110 height 11
type textarea "Pakkumised on edastatud Teile e-mailile :)"
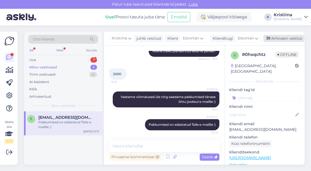
click at [278, 38] on div "Arhiveeri vestlus" at bounding box center [283, 38] width 41 height 7
